Goal: Task Accomplishment & Management: Use online tool/utility

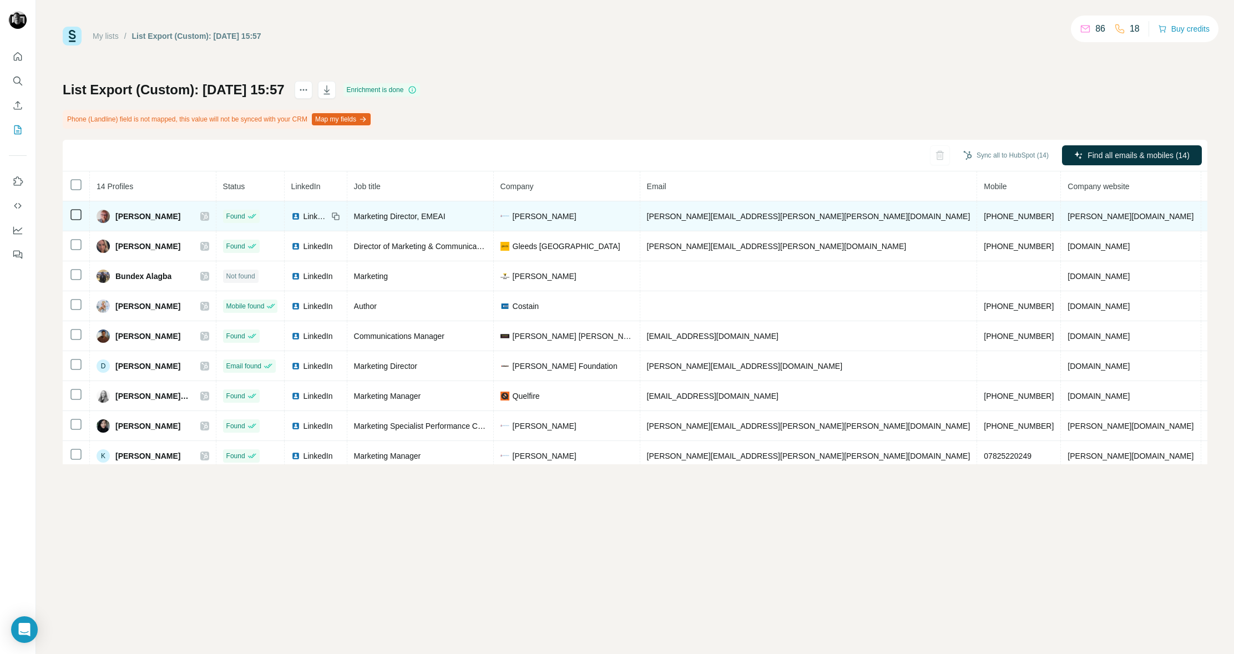
click at [207, 218] on icon at bounding box center [204, 216] width 6 height 7
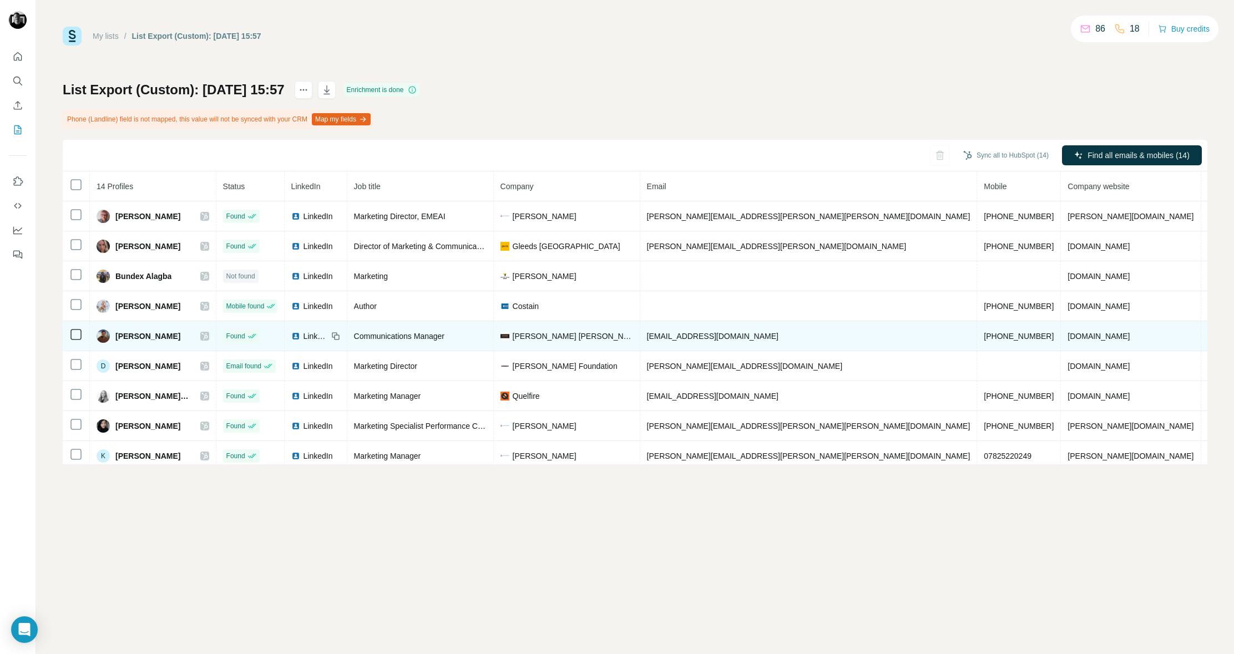
click at [208, 336] on icon at bounding box center [204, 336] width 7 height 9
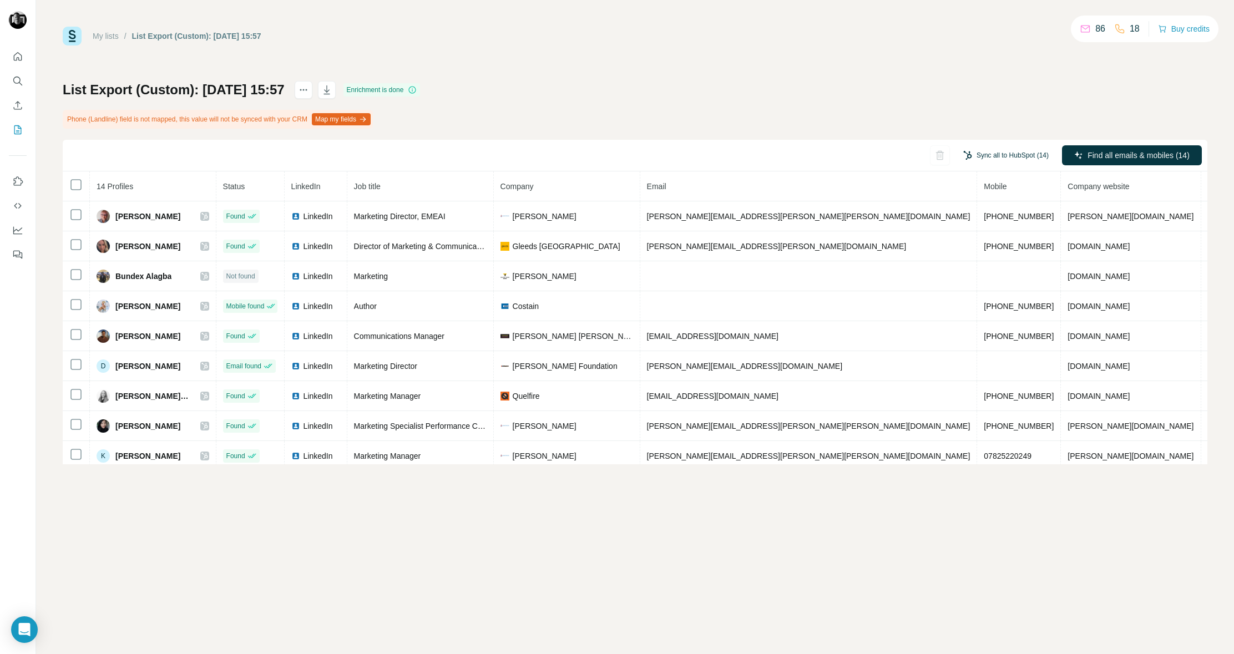
click at [990, 159] on button "Sync all to HubSpot (14)" at bounding box center [1005, 155] width 101 height 17
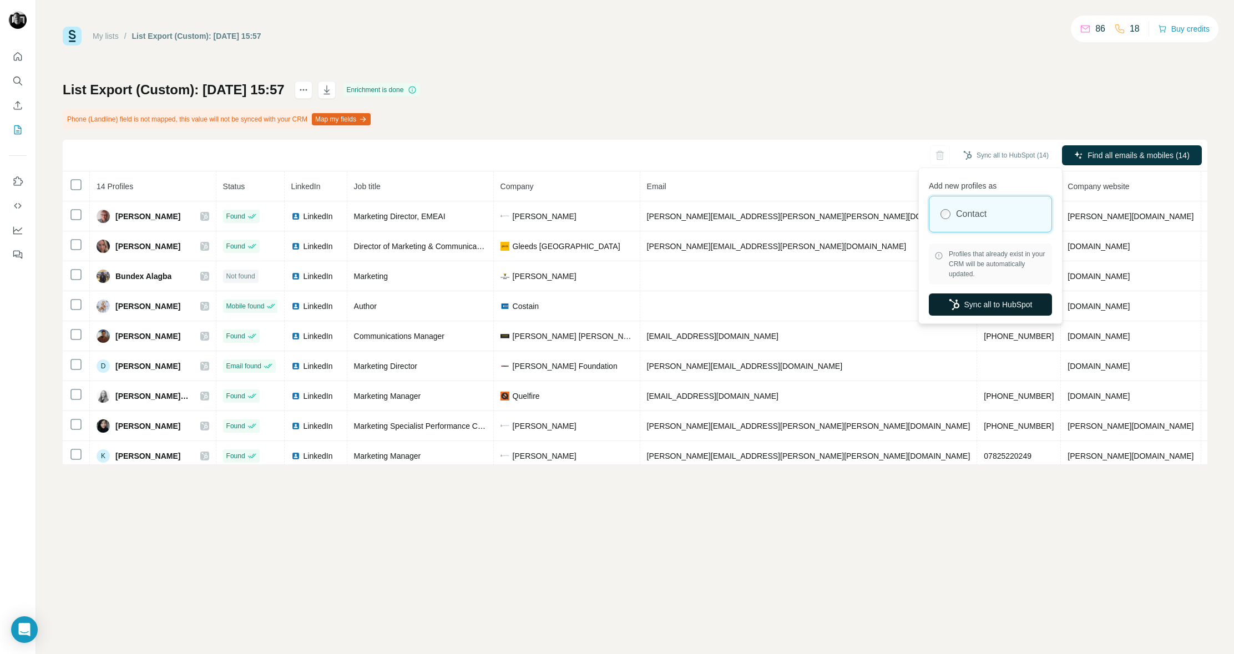
click at [976, 308] on button "Sync all to HubSpot" at bounding box center [990, 304] width 123 height 22
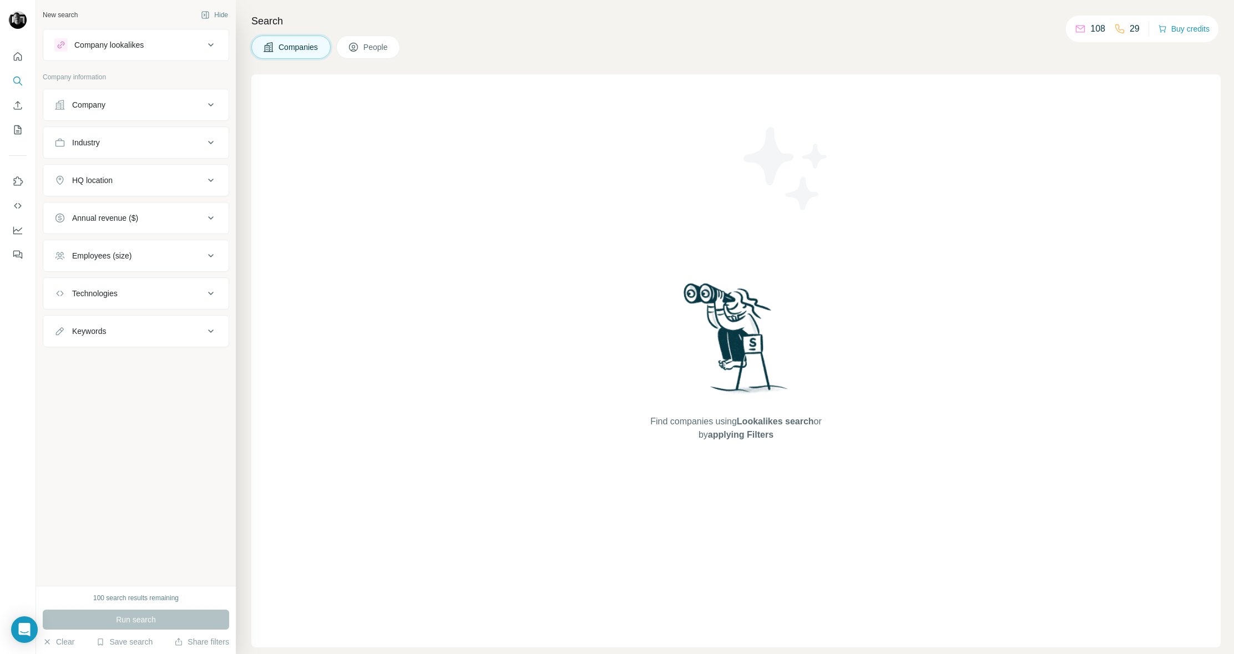
click at [359, 52] on icon at bounding box center [353, 47] width 11 height 11
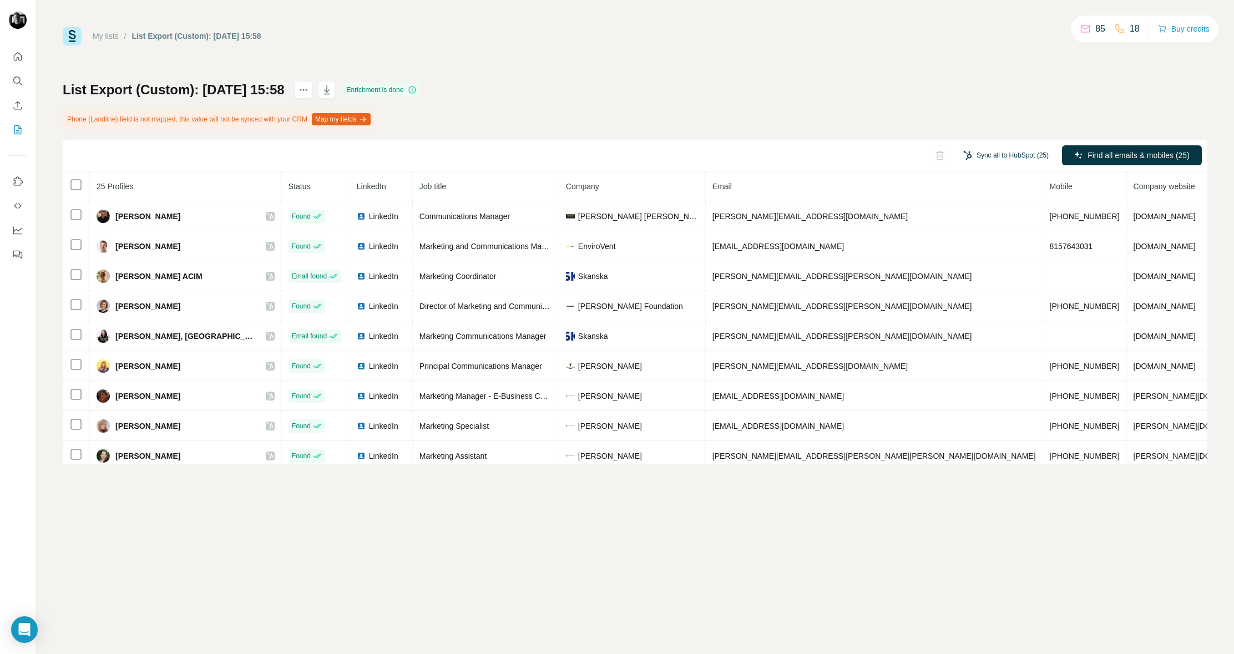
click at [1006, 154] on button "Sync all to HubSpot (25)" at bounding box center [1005, 155] width 101 height 17
click at [994, 239] on button "Sync all to HubSpot" at bounding box center [990, 239] width 123 height 22
